Goal: Transaction & Acquisition: Purchase product/service

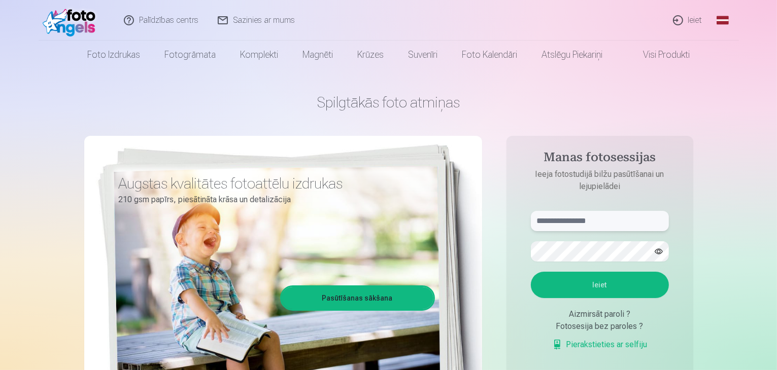
click at [626, 220] on input "text" at bounding box center [600, 221] width 138 height 20
type input "**********"
click at [582, 278] on button "Ieiet" at bounding box center [600, 285] width 138 height 26
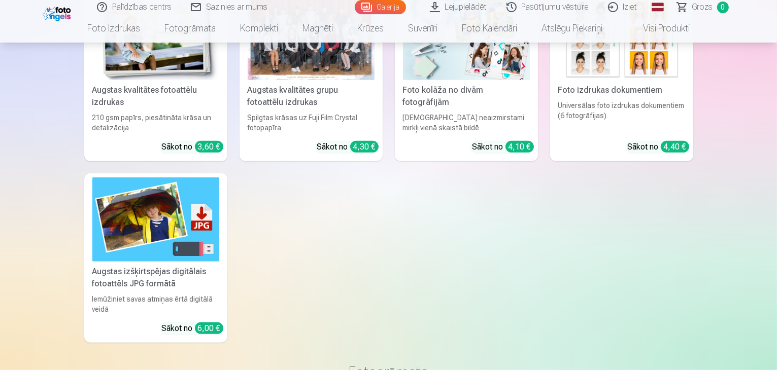
scroll to position [4212, 0]
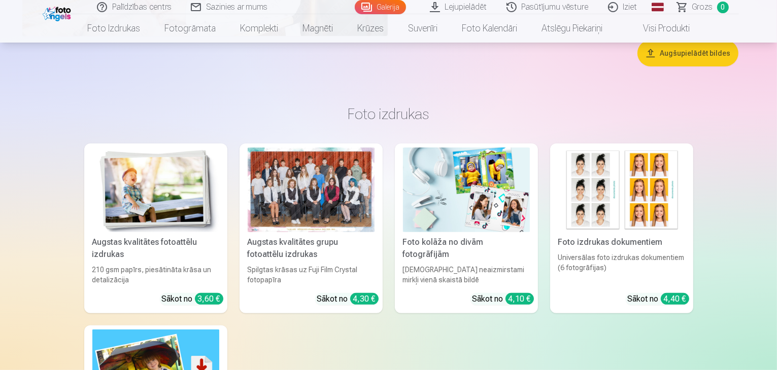
click at [704, 66] on button "Augšupielādēt bildes" at bounding box center [687, 53] width 101 height 26
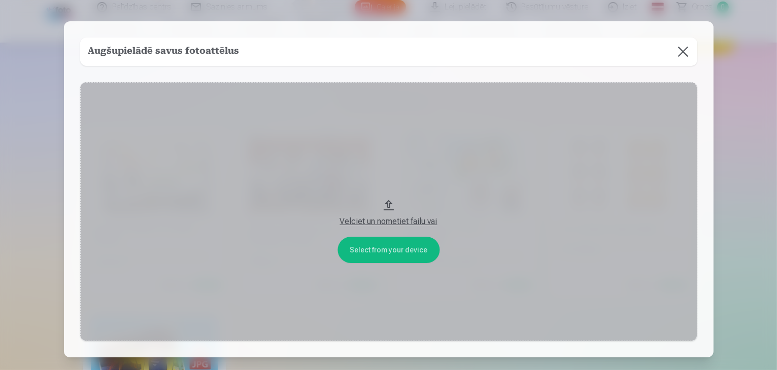
scroll to position [4225, 0]
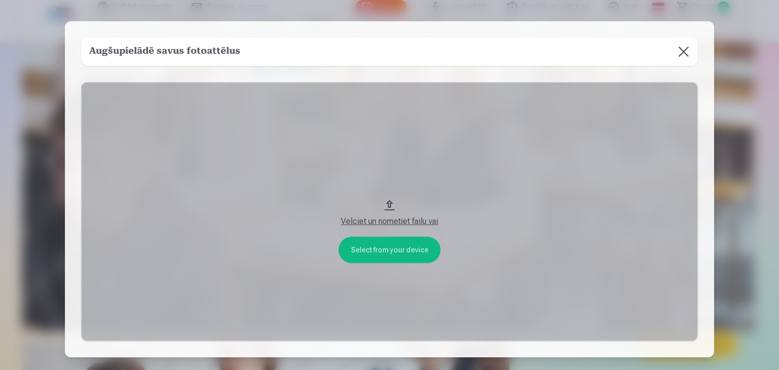
click at [419, 220] on div "Velciet un nometiet failu vai" at bounding box center [389, 222] width 597 height 12
click at [400, 253] on button "Velciet un nometiet failu vai" at bounding box center [389, 211] width 617 height 259
click at [678, 51] on button at bounding box center [684, 52] width 28 height 28
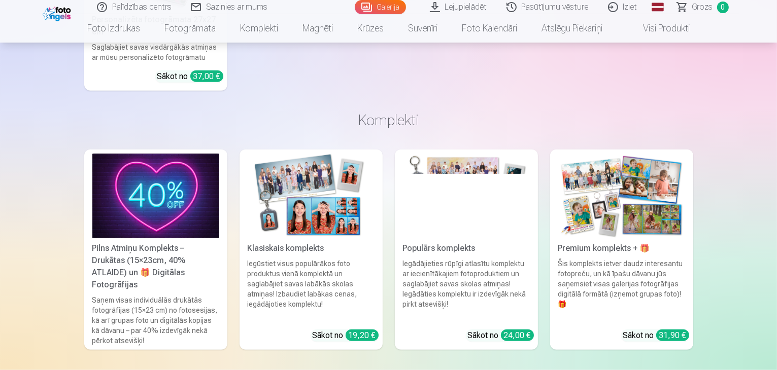
scroll to position [4885, 0]
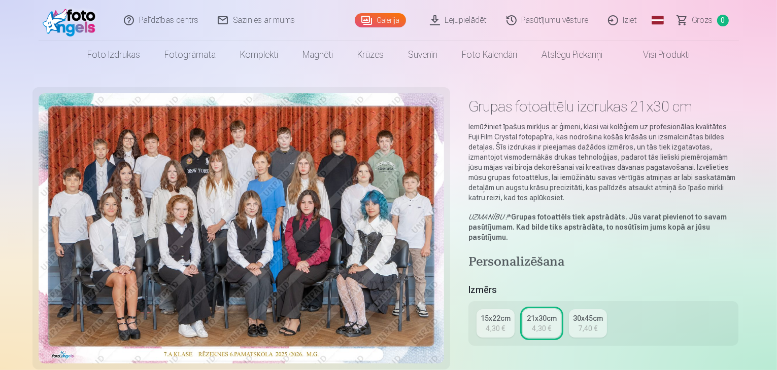
click at [408, 152] on img at bounding box center [241, 228] width 405 height 270
click at [287, 164] on img at bounding box center [241, 228] width 405 height 270
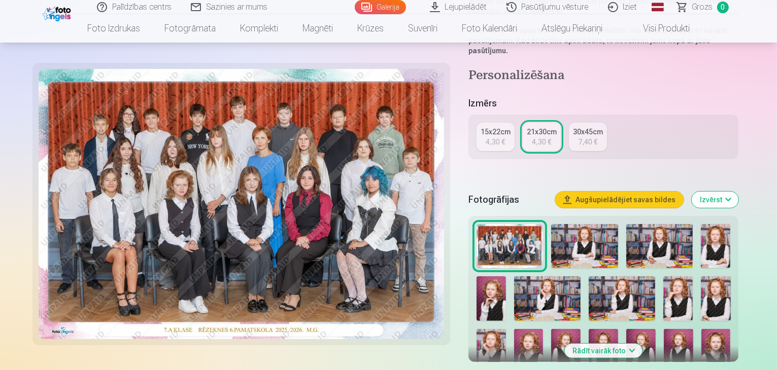
scroll to position [203, 0]
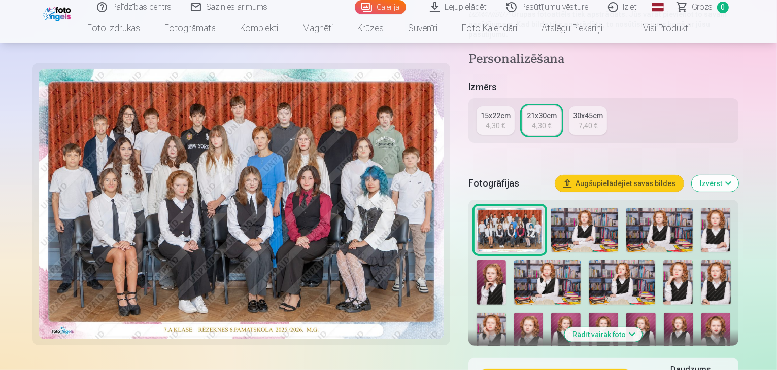
click at [586, 208] on img at bounding box center [584, 230] width 67 height 45
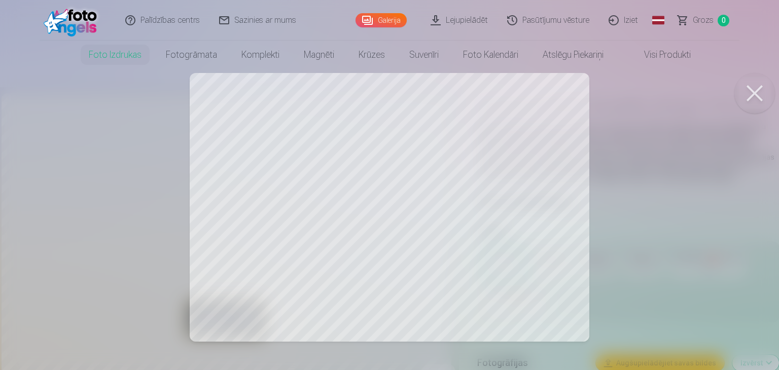
click at [752, 212] on div at bounding box center [389, 185] width 779 height 370
click at [753, 83] on button at bounding box center [755, 93] width 41 height 41
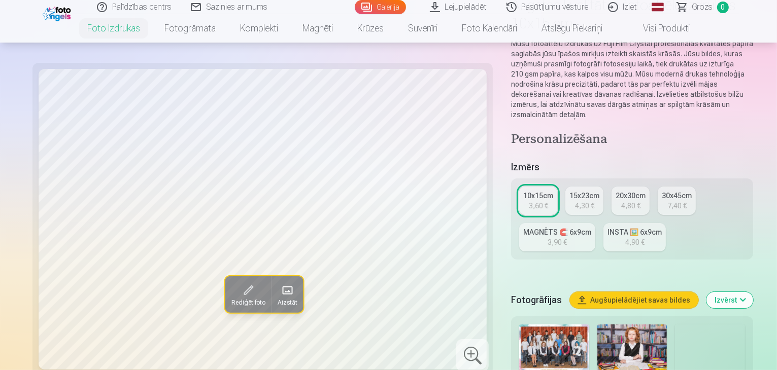
scroll to position [254, 0]
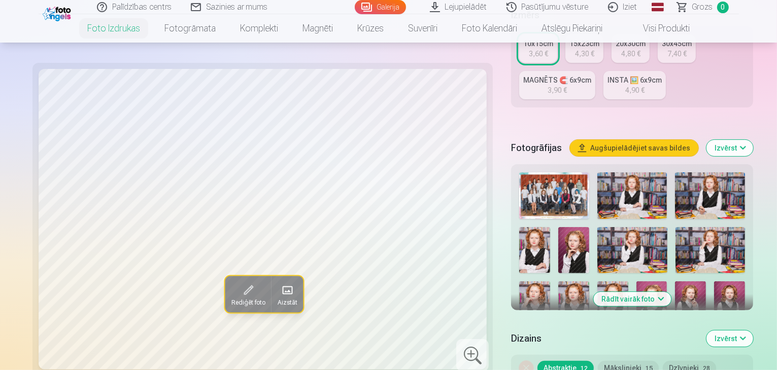
click at [675, 227] on img at bounding box center [710, 250] width 70 height 47
click at [603, 173] on img at bounding box center [632, 196] width 70 height 47
click at [675, 173] on img at bounding box center [710, 196] width 70 height 47
click at [550, 227] on img at bounding box center [534, 250] width 31 height 47
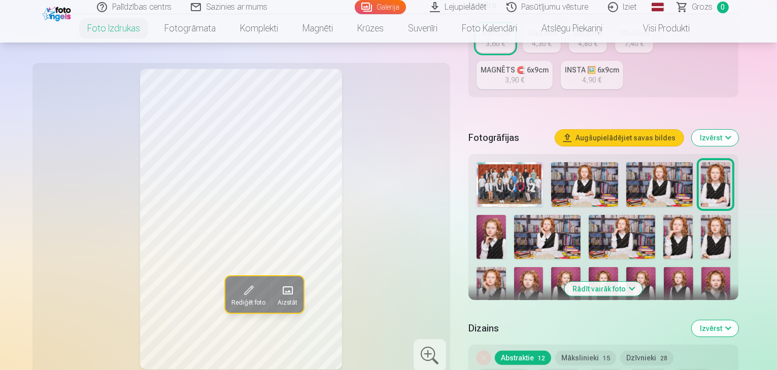
click at [506, 215] on img at bounding box center [491, 237] width 29 height 44
click at [514, 215] on img at bounding box center [547, 237] width 66 height 44
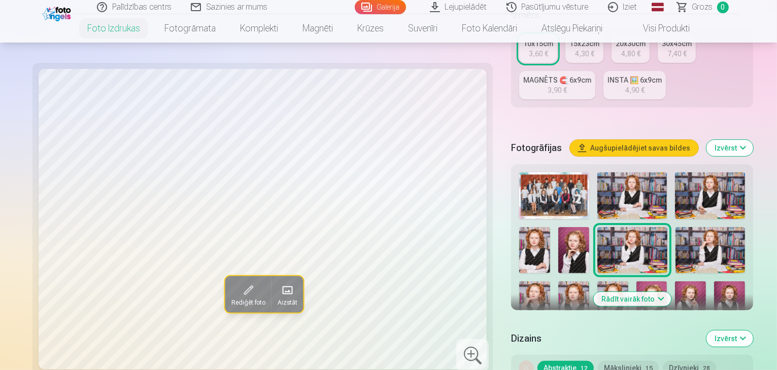
click at [675, 227] on img at bounding box center [710, 250] width 70 height 47
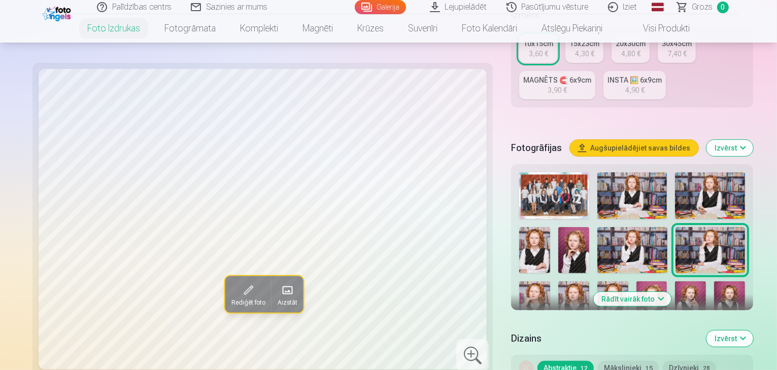
click at [550, 282] on img at bounding box center [534, 305] width 31 height 46
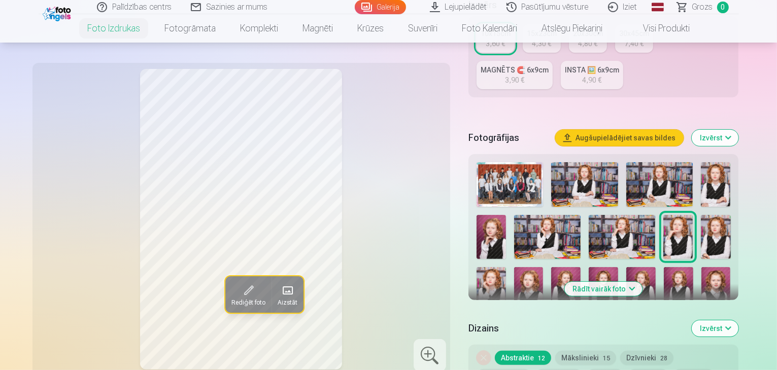
click at [701, 215] on img at bounding box center [715, 237] width 29 height 44
click at [506, 267] on img at bounding box center [491, 289] width 29 height 44
click at [543, 267] on img at bounding box center [528, 289] width 29 height 44
click at [551, 267] on img at bounding box center [565, 289] width 29 height 44
click at [589, 267] on img at bounding box center [603, 289] width 29 height 44
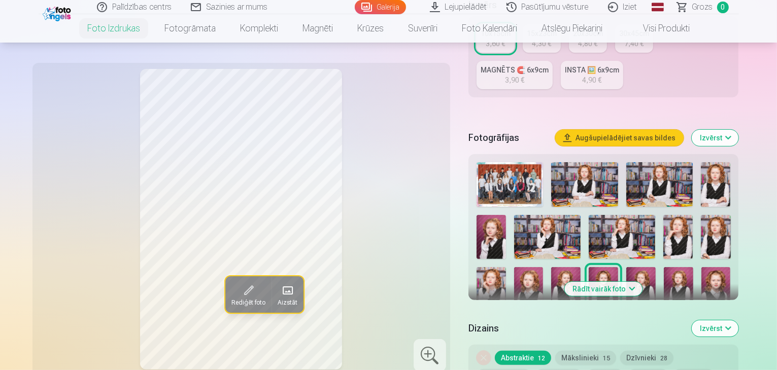
click at [626, 267] on img at bounding box center [640, 289] width 29 height 44
click at [664, 267] on img at bounding box center [678, 289] width 29 height 44
click at [701, 267] on img at bounding box center [715, 289] width 29 height 44
click at [512, 320] on img at bounding box center [495, 346] width 36 height 53
click at [555, 320] on img at bounding box center [538, 346] width 36 height 53
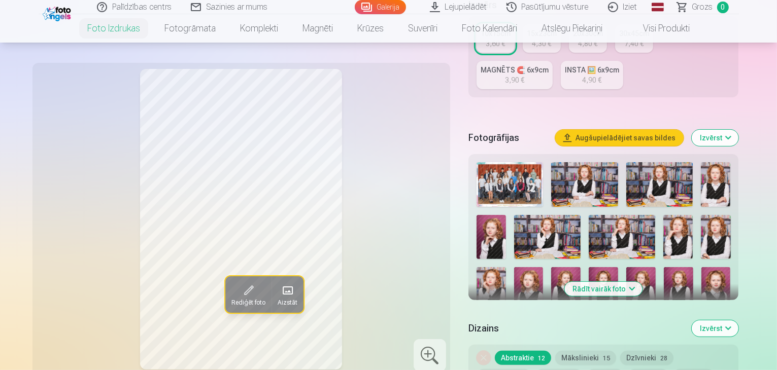
click at [589, 267] on img at bounding box center [603, 289] width 29 height 44
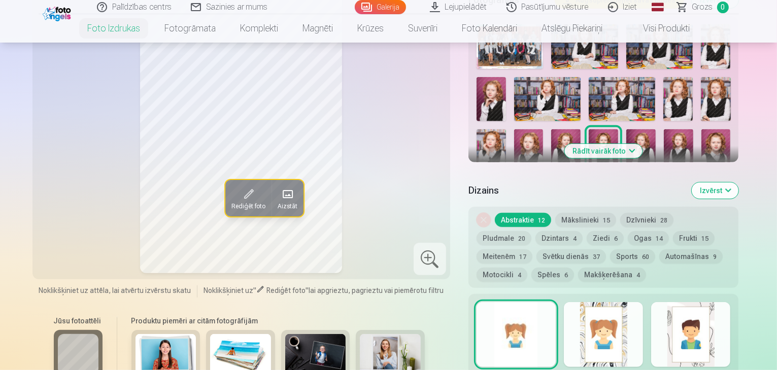
scroll to position [406, 0]
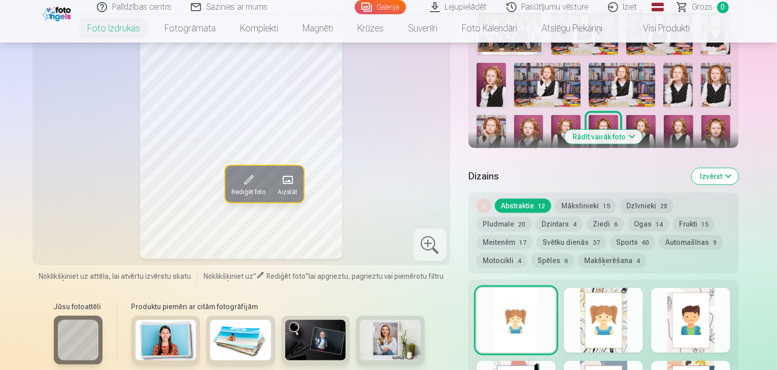
click at [555, 167] on img at bounding box center [538, 193] width 36 height 53
click at [738, 168] on button "Izvērst" at bounding box center [715, 176] width 47 height 16
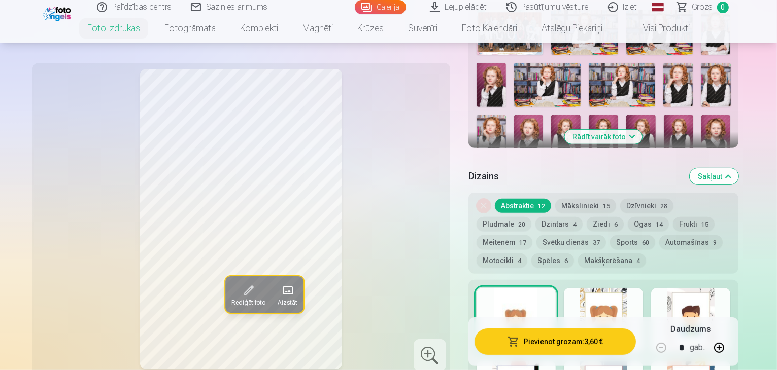
click at [738, 168] on button "Sakļaut" at bounding box center [714, 176] width 49 height 16
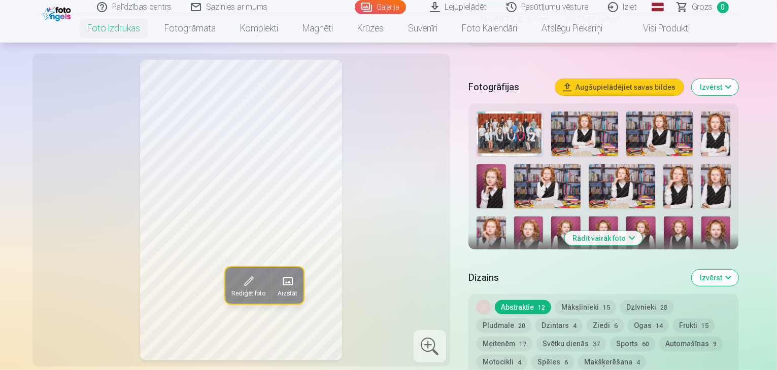
scroll to position [285, 0]
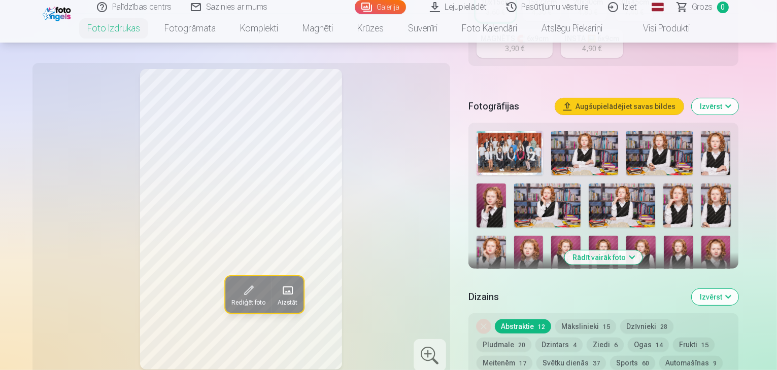
click at [626, 236] on img at bounding box center [640, 258] width 29 height 44
click at [684, 98] on button "Augšupielādējiet savas bildes" at bounding box center [619, 106] width 128 height 16
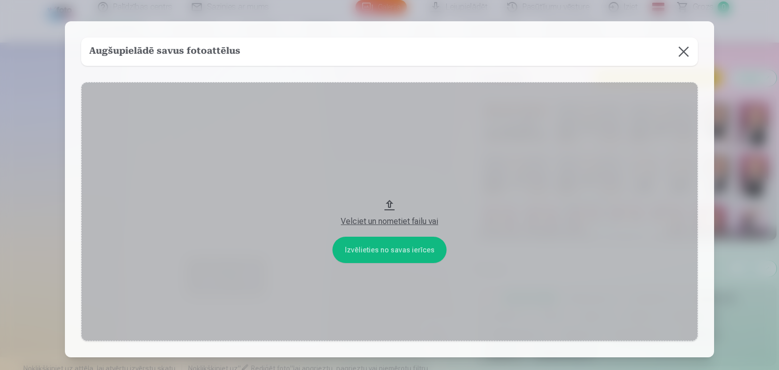
click at [246, 50] on div "Augšupielādē savus fotoattēlus" at bounding box center [389, 52] width 617 height 28
click at [361, 215] on div "Velciet un nometiet failu vai" at bounding box center [389, 219] width 597 height 18
click at [682, 55] on button at bounding box center [684, 52] width 28 height 28
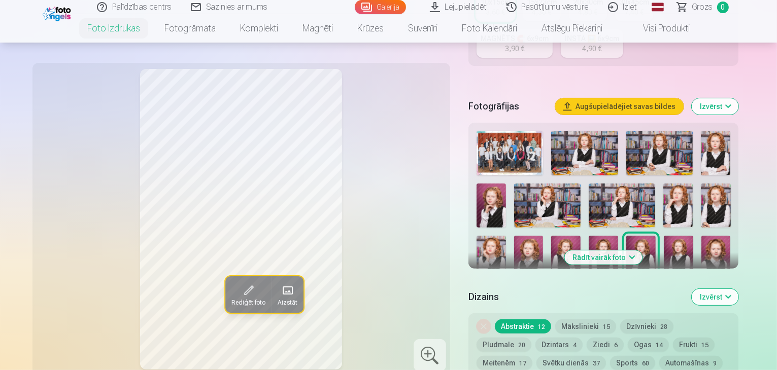
scroll to position [387, 0]
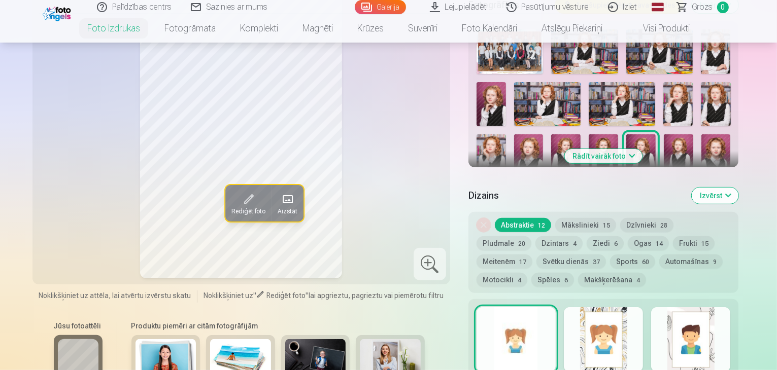
click at [529, 218] on button "Abstraktie 12" at bounding box center [523, 225] width 56 height 14
click at [601, 218] on button "Mākslinieki 15" at bounding box center [585, 225] width 61 height 14
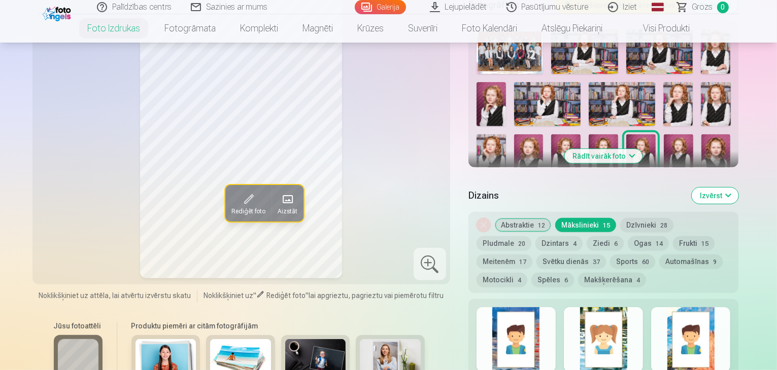
click at [643, 218] on button "Dzīvnieki 28" at bounding box center [646, 225] width 53 height 14
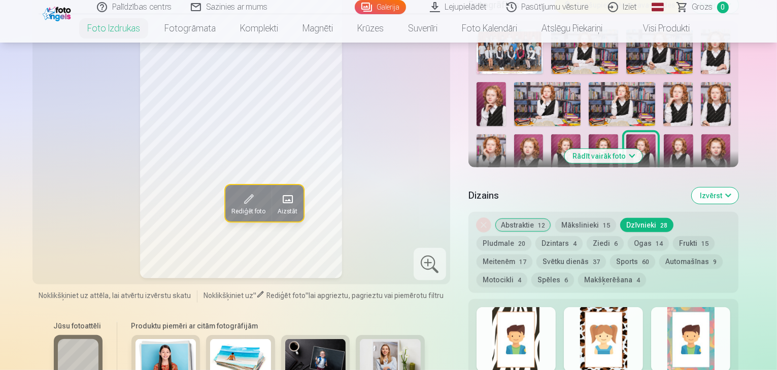
click at [531, 236] on button "Pludmale 20" at bounding box center [504, 243] width 55 height 14
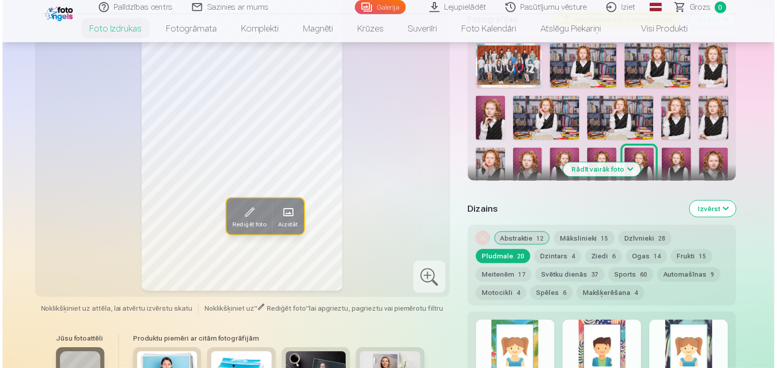
scroll to position [234, 0]
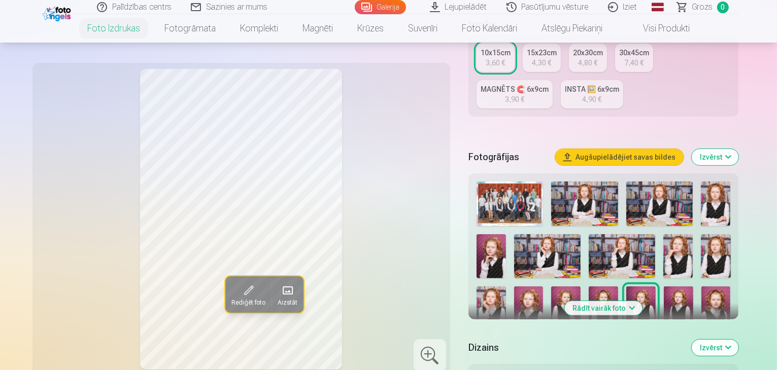
click at [514, 182] on img at bounding box center [510, 204] width 66 height 45
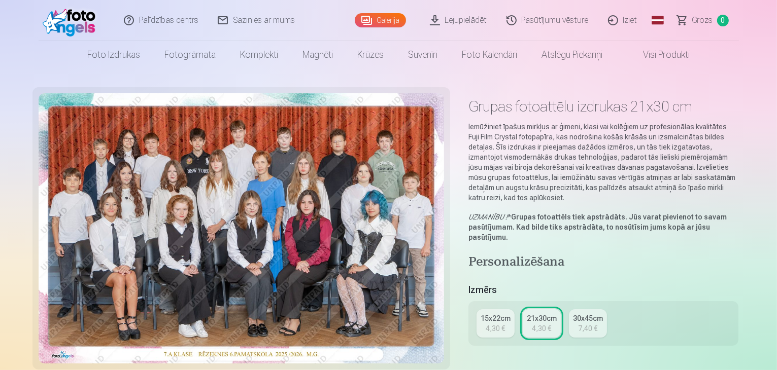
click at [588, 314] on div "30x45cm" at bounding box center [588, 319] width 30 height 10
click at [552, 315] on link "21x30cm 4,30 €" at bounding box center [542, 324] width 38 height 28
click at [510, 313] on link "15x22cm 4,30 €" at bounding box center [496, 324] width 38 height 28
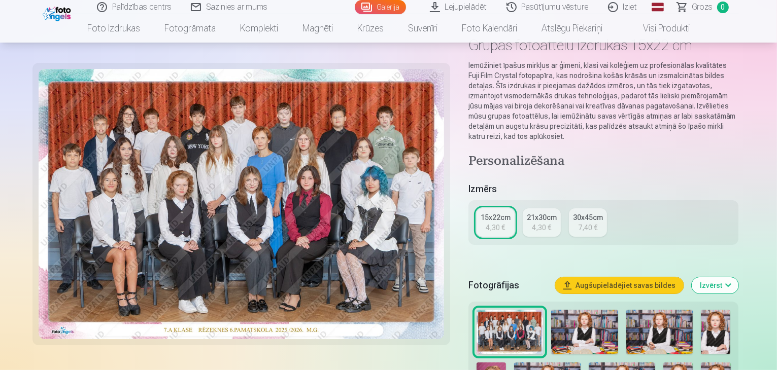
scroll to position [101, 0]
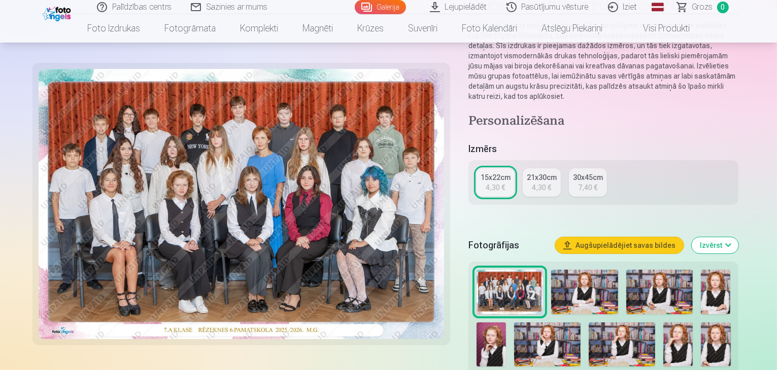
click at [738, 237] on button "Izvērst" at bounding box center [715, 245] width 47 height 16
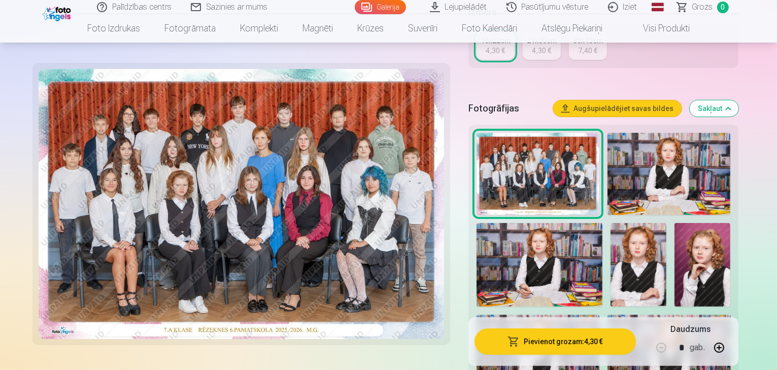
scroll to position [254, 0]
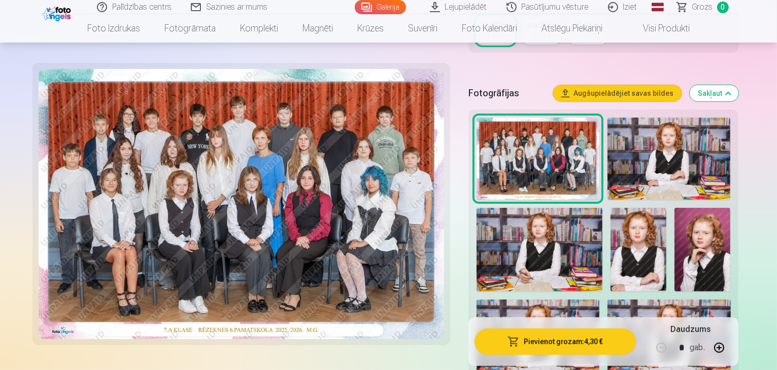
click at [666, 244] on img at bounding box center [638, 250] width 56 height 84
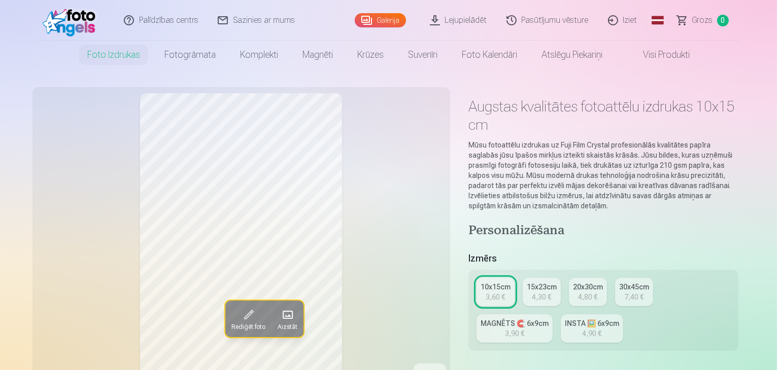
click at [582, 329] on div "4,90 €" at bounding box center [591, 334] width 19 height 10
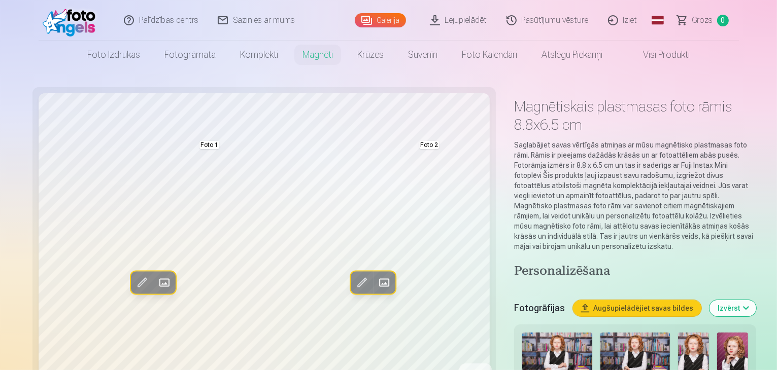
click at [532, 333] on img at bounding box center [557, 356] width 70 height 47
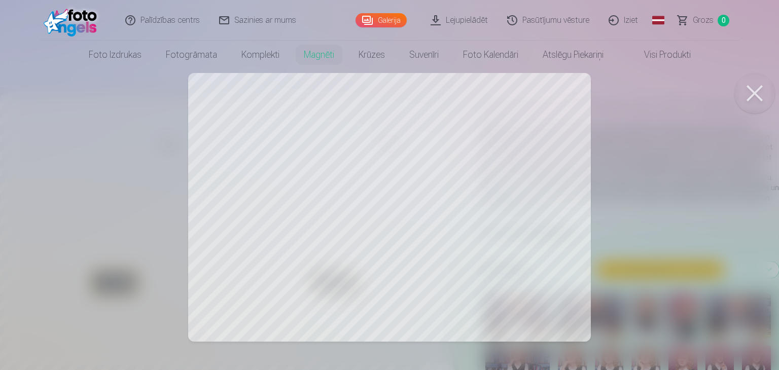
click at [758, 95] on button at bounding box center [755, 93] width 41 height 41
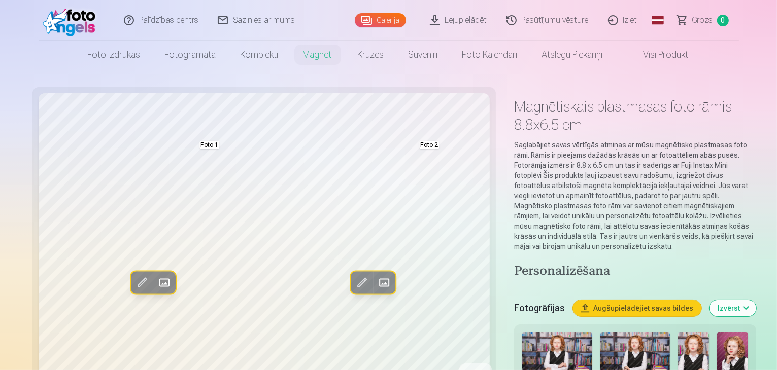
click at [522, 333] on img at bounding box center [557, 356] width 70 height 47
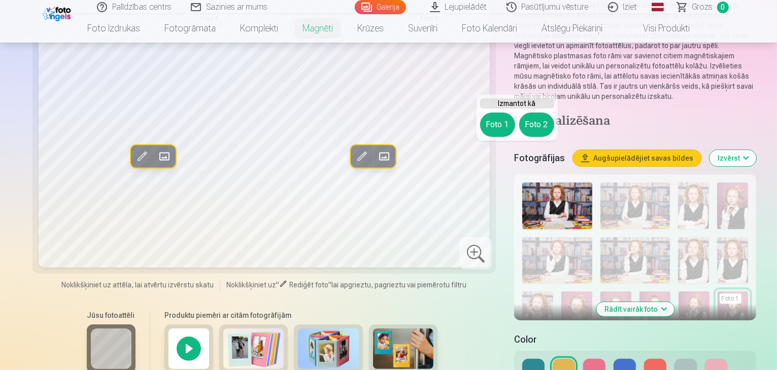
scroll to position [152, 0]
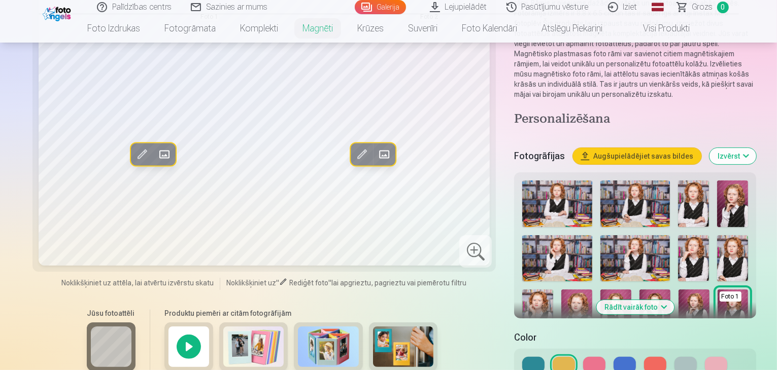
click at [522, 357] on button at bounding box center [533, 365] width 22 height 16
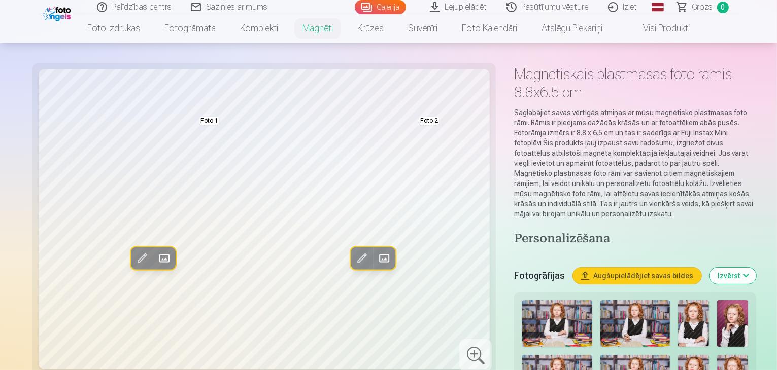
scroll to position [0, 0]
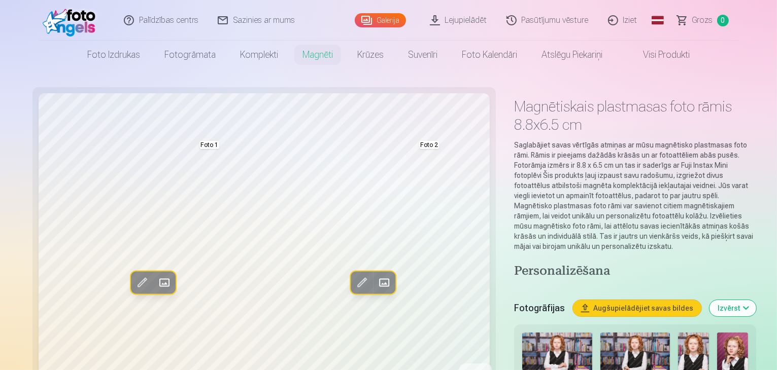
click at [759, 38] on header "Palīdzības centrs Sazinies ar mums Galerija Lejupielādēt Pasūtījumu vēsture Izi…" at bounding box center [388, 34] width 777 height 69
